Goal: Task Accomplishment & Management: Complete application form

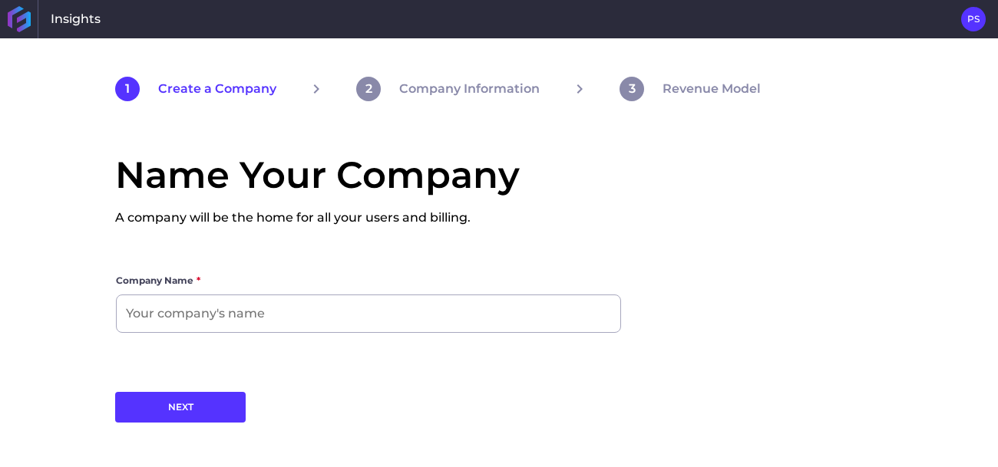
click at [404, 291] on label "Company Name *" at bounding box center [368, 283] width 505 height 21
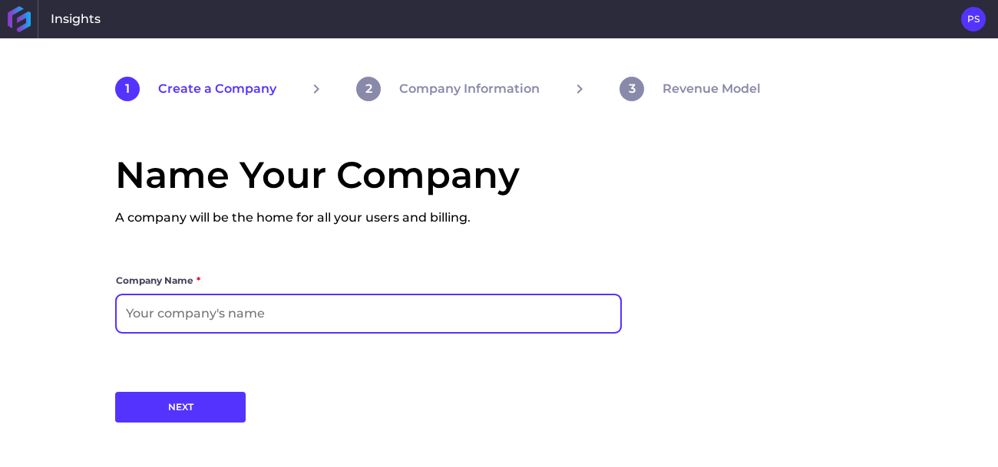
click at [411, 318] on input at bounding box center [368, 313] width 503 height 37
type input "1"
type input "princess"
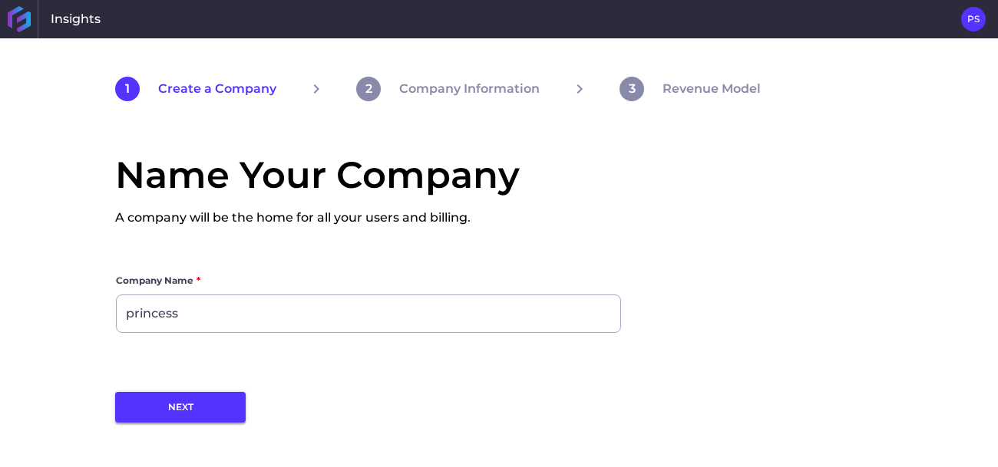
click at [203, 412] on button "NEXT" at bounding box center [180, 407] width 130 height 31
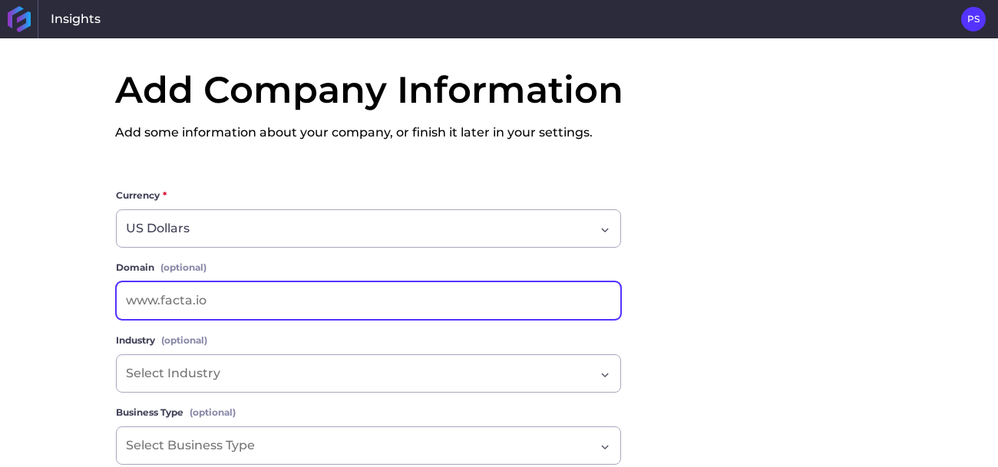
scroll to position [83, 0]
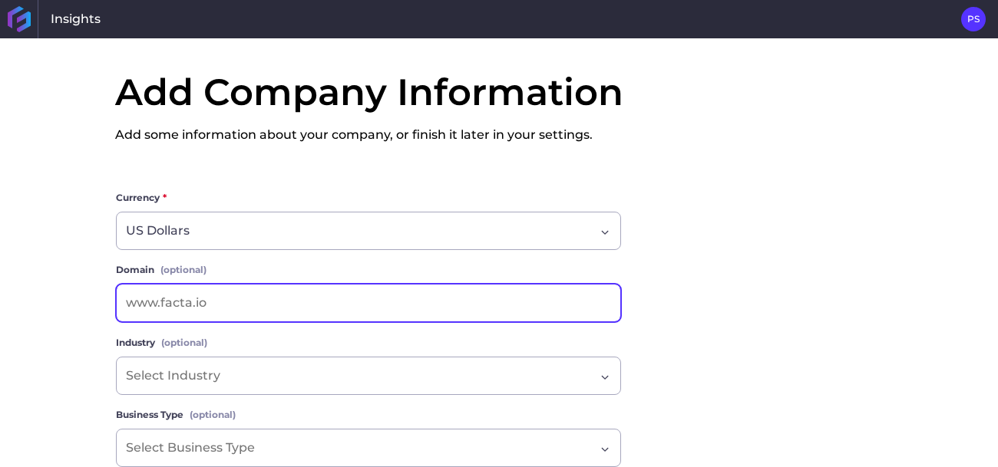
click at [212, 310] on input at bounding box center [368, 303] width 503 height 37
type input "[DOMAIN_NAME]"
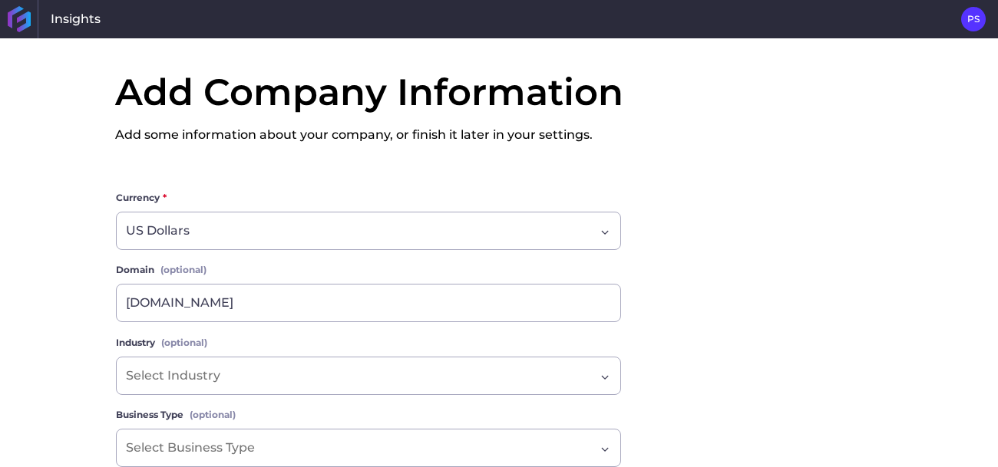
click at [37, 380] on div "1 Create a Company 2 Company Information 3 Revenue Model Add Company Informatio…" at bounding box center [499, 252] width 998 height 429
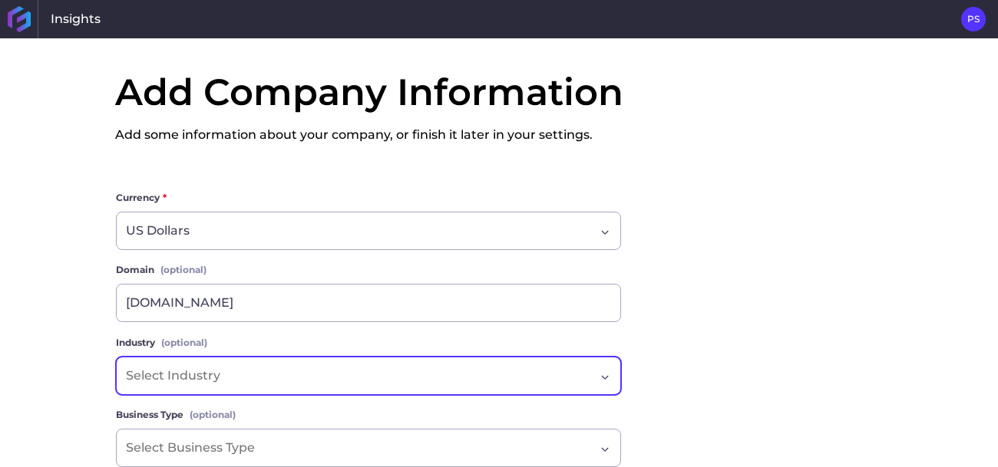
click at [157, 379] on input "Dropdown select" at bounding box center [179, 376] width 107 height 18
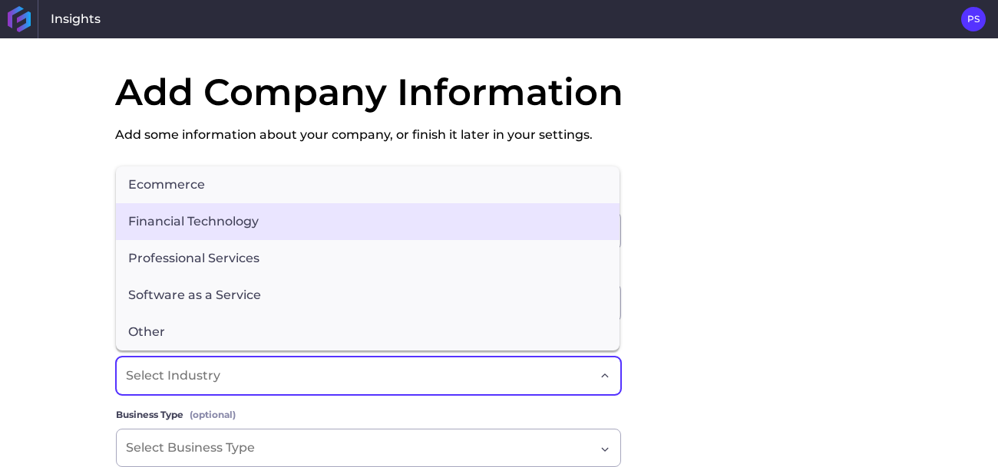
click at [277, 226] on span "Financial Technology" at bounding box center [367, 221] width 503 height 37
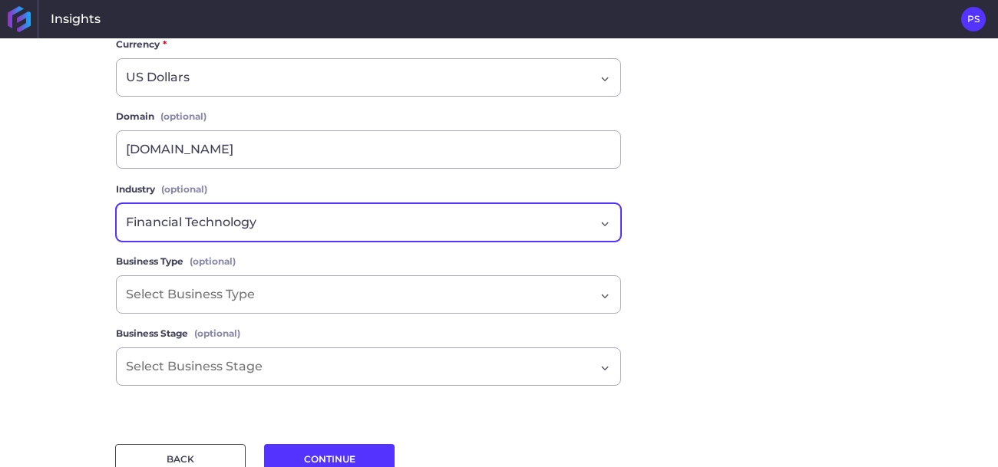
scroll to position [249, 0]
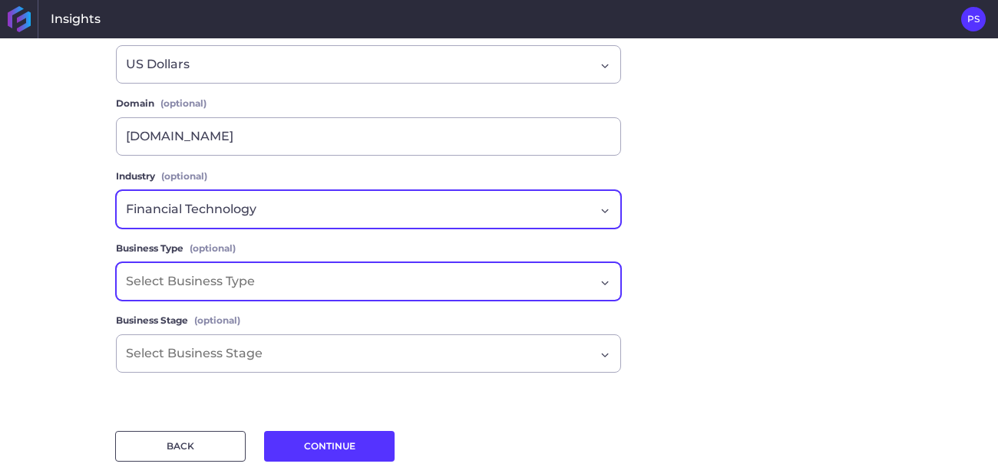
click at [222, 283] on input "Dropdown select" at bounding box center [197, 281] width 142 height 18
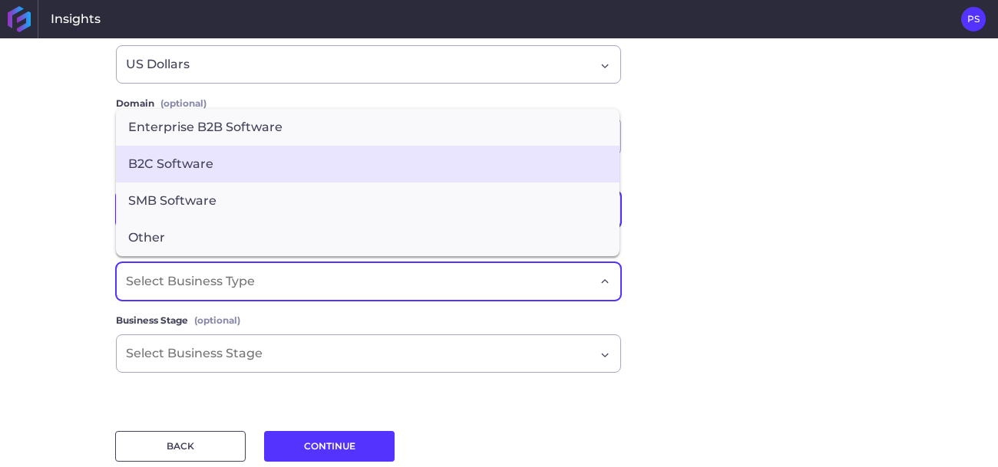
click at [296, 167] on span "B2C Software" at bounding box center [367, 164] width 503 height 37
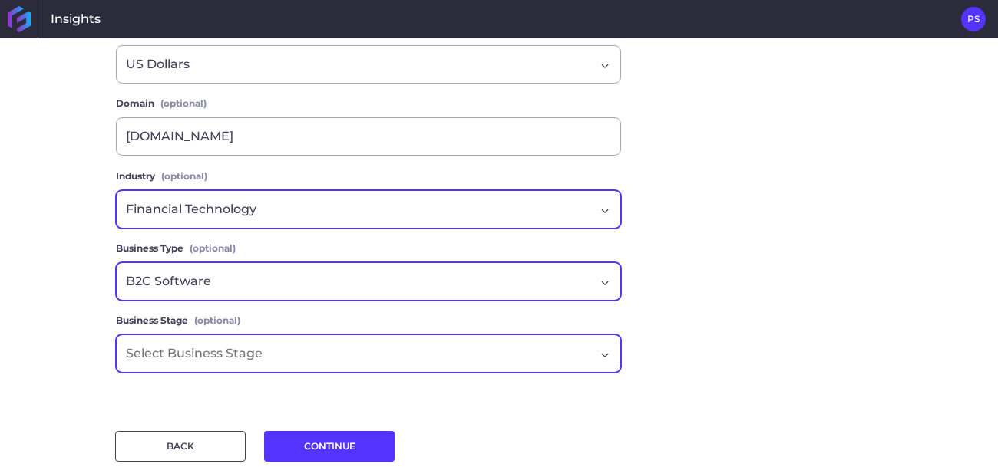
click at [263, 346] on input "Dropdown select" at bounding box center [200, 354] width 149 height 18
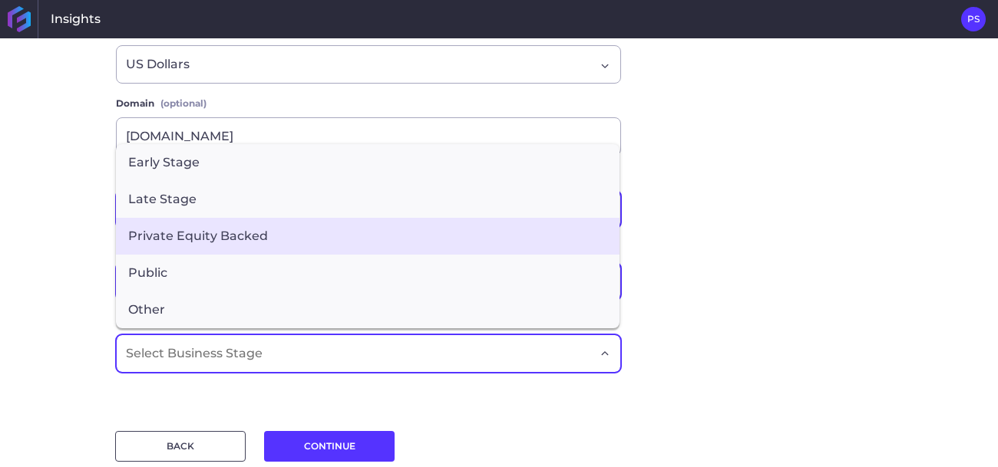
click at [203, 229] on span "Private Equity Backed" at bounding box center [367, 236] width 503 height 37
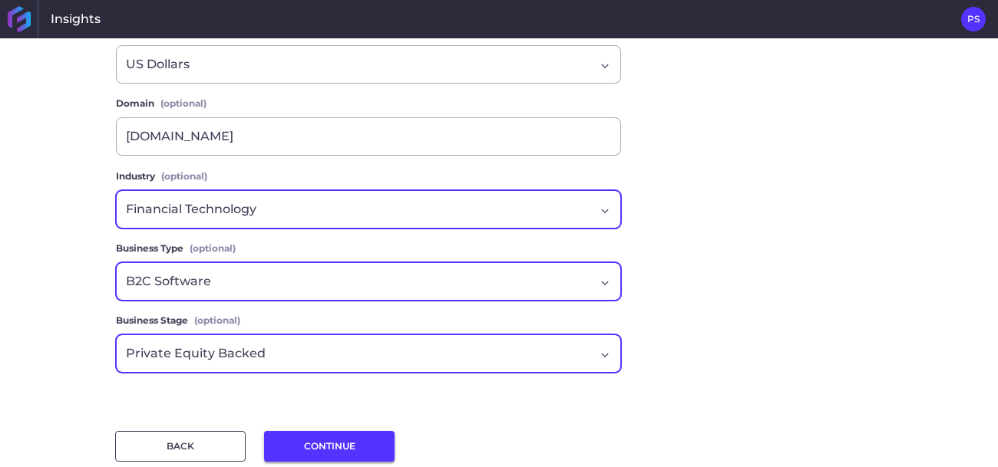
click at [313, 451] on button "CONTINUE" at bounding box center [329, 446] width 130 height 31
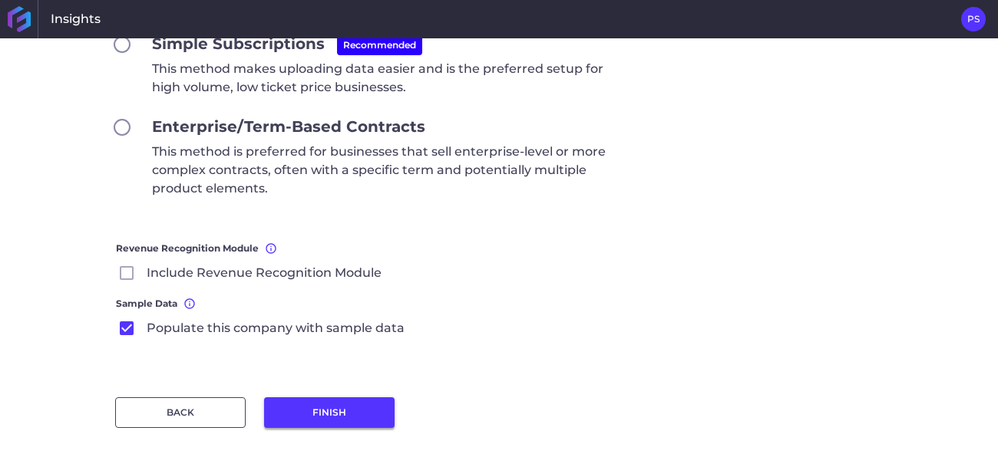
click at [342, 406] on button "FINISH" at bounding box center [329, 413] width 130 height 31
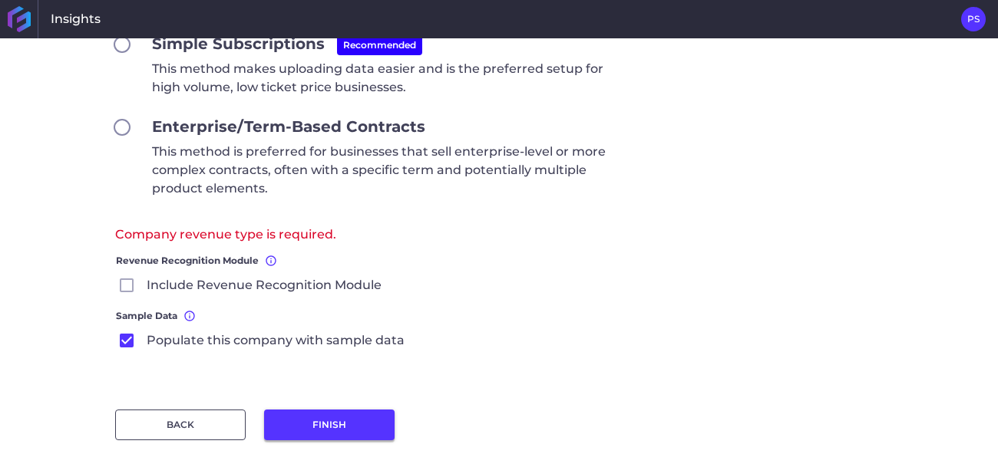
scroll to position [239, 0]
click at [211, 286] on span "Include Revenue Recognition Module" at bounding box center [264, 287] width 235 height 18
click at [0, 0] on input "Include Revenue Recognition Module" at bounding box center [0, 0] width 0 height 0
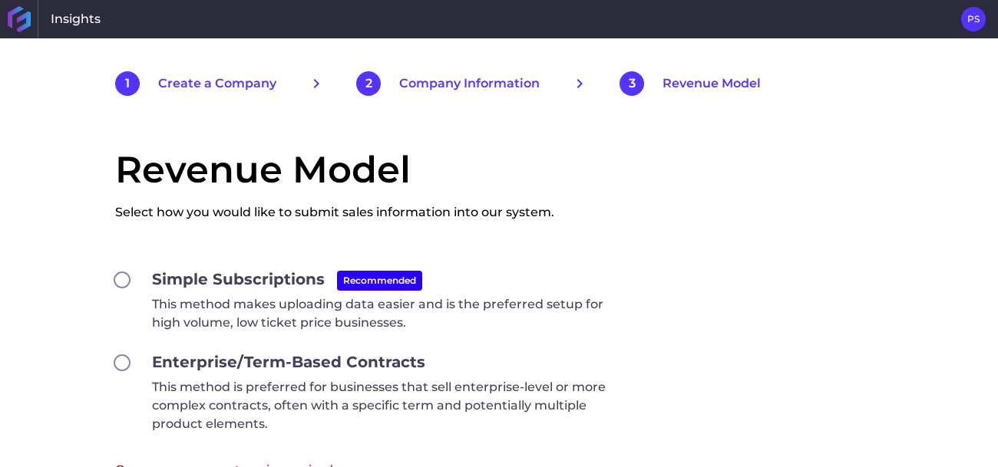
click at [208, 294] on label "Simple Subscriptions Recommended This method makes uploading data easier and is…" at bounding box center [387, 300] width 470 height 64
click at [129, 287] on input "Simple Subscriptions Recommended This method makes uploading data easier and is…" at bounding box center [122, 280] width 14 height 14
radio input "true"
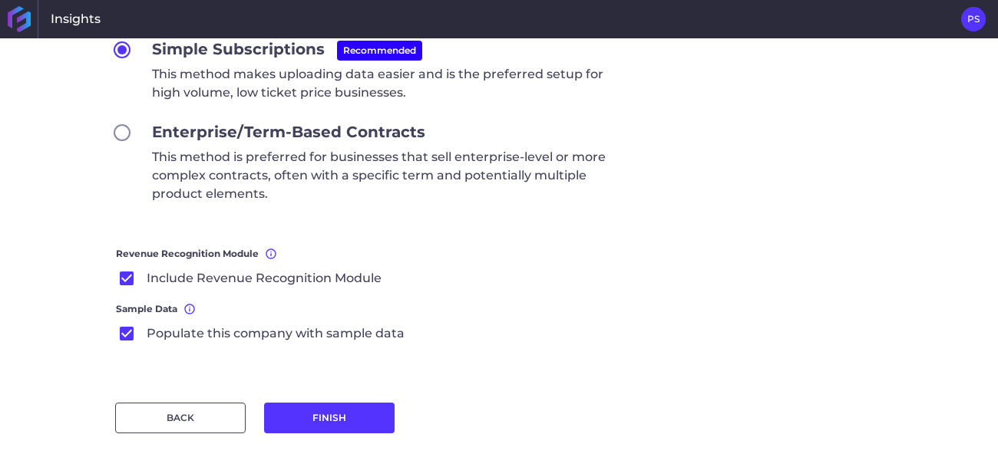
scroll to position [241, 0]
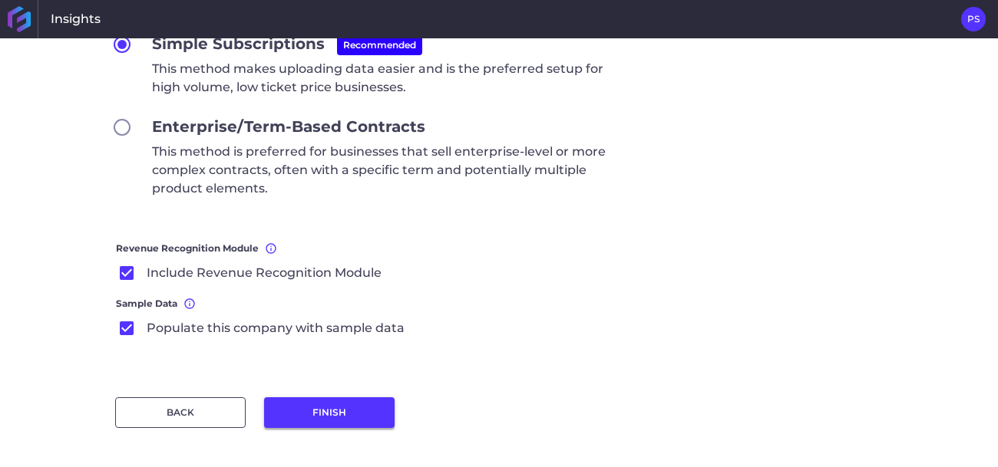
click at [305, 418] on button "FINISH" at bounding box center [329, 413] width 130 height 31
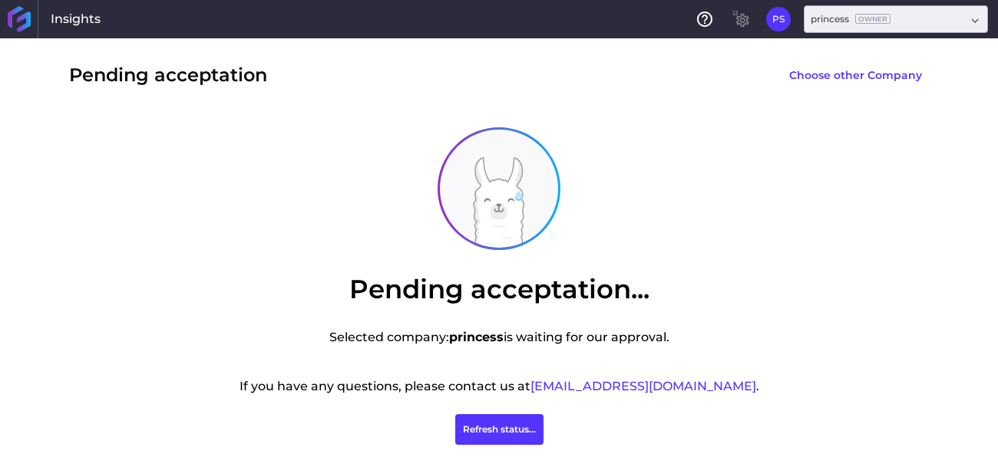
scroll to position [23, 0]
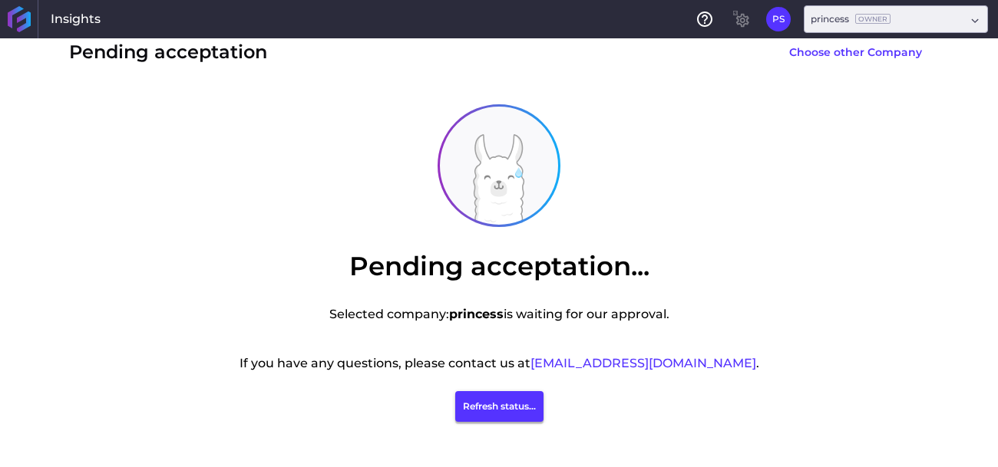
click at [512, 403] on button "Refresh status..." at bounding box center [499, 406] width 88 height 31
click at [520, 414] on button "Refresh status..." at bounding box center [499, 406] width 88 height 31
click at [520, 416] on button "Refresh status..." at bounding box center [499, 406] width 88 height 31
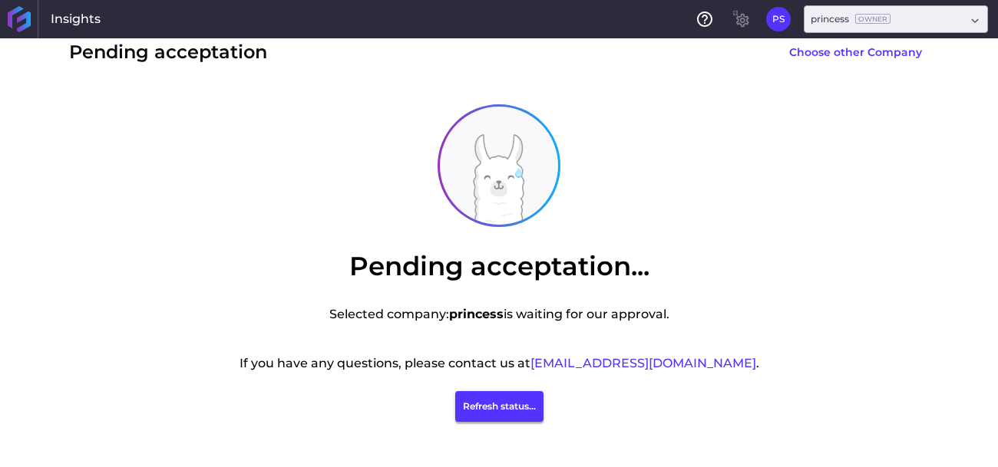
click at [520, 416] on button "Refresh status..." at bounding box center [499, 406] width 88 height 31
click at [520, 416] on button "Refresh status..." at bounding box center [499, 406] width 113 height 31
